Goal: Find specific page/section

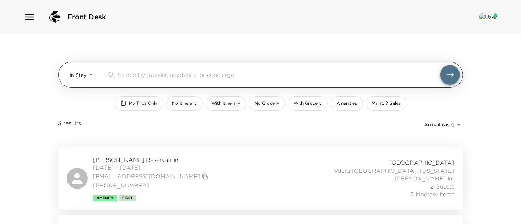
click at [83, 73] on body "Front Desk In Stay In-Stay ​ My Trips Only No Itinerary With Itinerary No Groce…" at bounding box center [260, 112] width 521 height 224
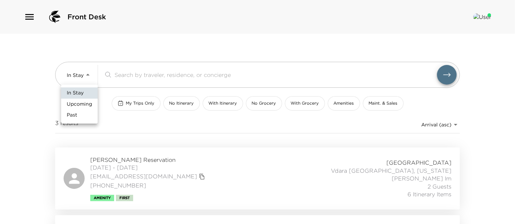
click at [82, 106] on span "Upcoming" at bounding box center [79, 104] width 25 height 7
type input "Upcoming"
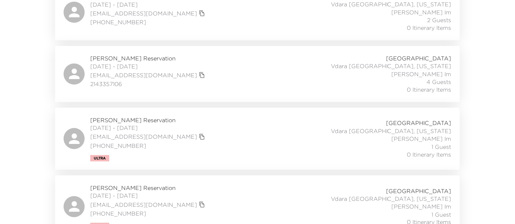
scroll to position [167, 0]
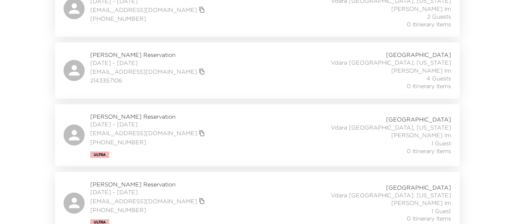
click at [199, 134] on icon "copy primary member email" at bounding box center [202, 133] width 6 height 6
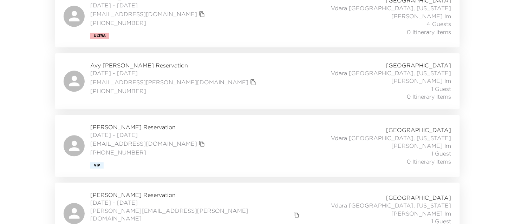
scroll to position [440, 0]
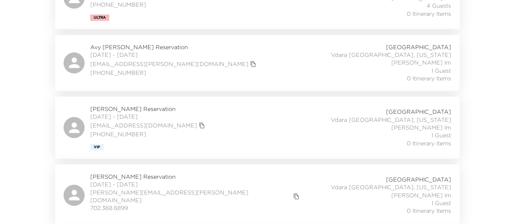
click at [199, 123] on icon "copy primary member email" at bounding box center [202, 125] width 6 height 6
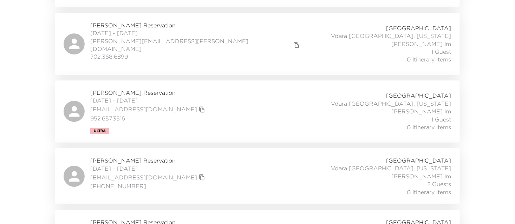
scroll to position [592, 0]
click at [199, 174] on icon "copy primary member email" at bounding box center [202, 177] width 6 height 6
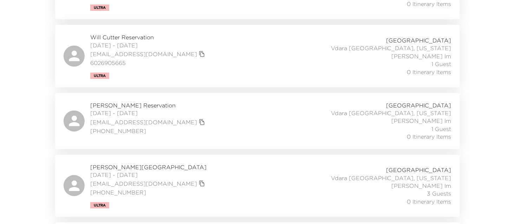
scroll to position [911, 0]
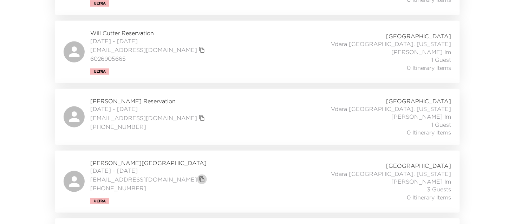
click at [199, 176] on icon "copy primary member email" at bounding box center [202, 179] width 6 height 6
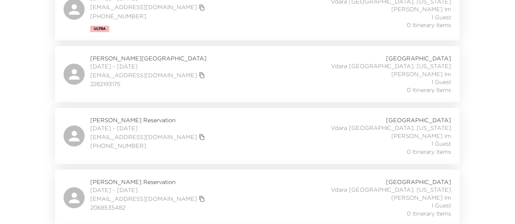
scroll to position [1230, 0]
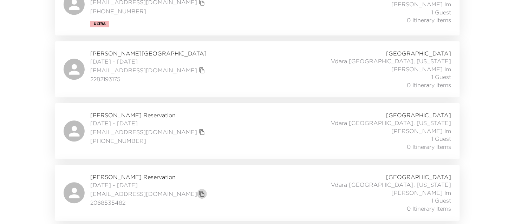
click at [197, 189] on button "copy primary member email" at bounding box center [202, 194] width 10 height 10
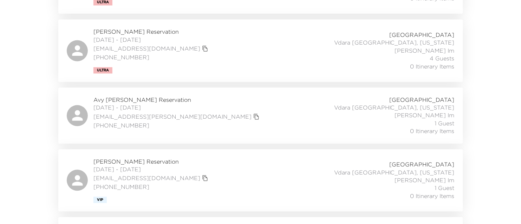
scroll to position [0, 0]
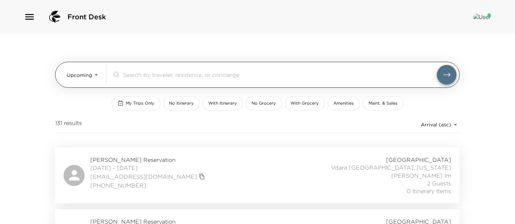
click at [139, 74] on input "search" at bounding box center [280, 75] width 314 height 8
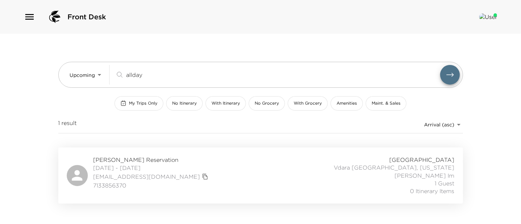
type input "allday"
